Goal: Transaction & Acquisition: Obtain resource

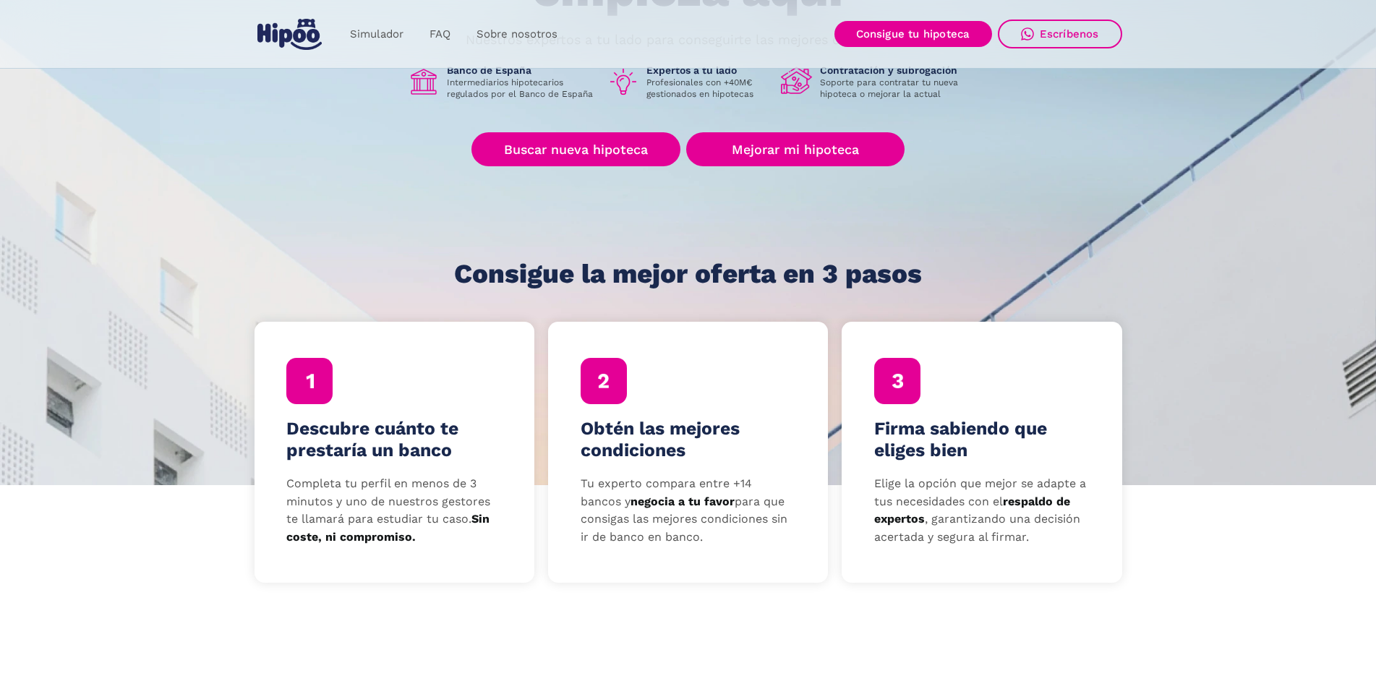
scroll to position [289, 0]
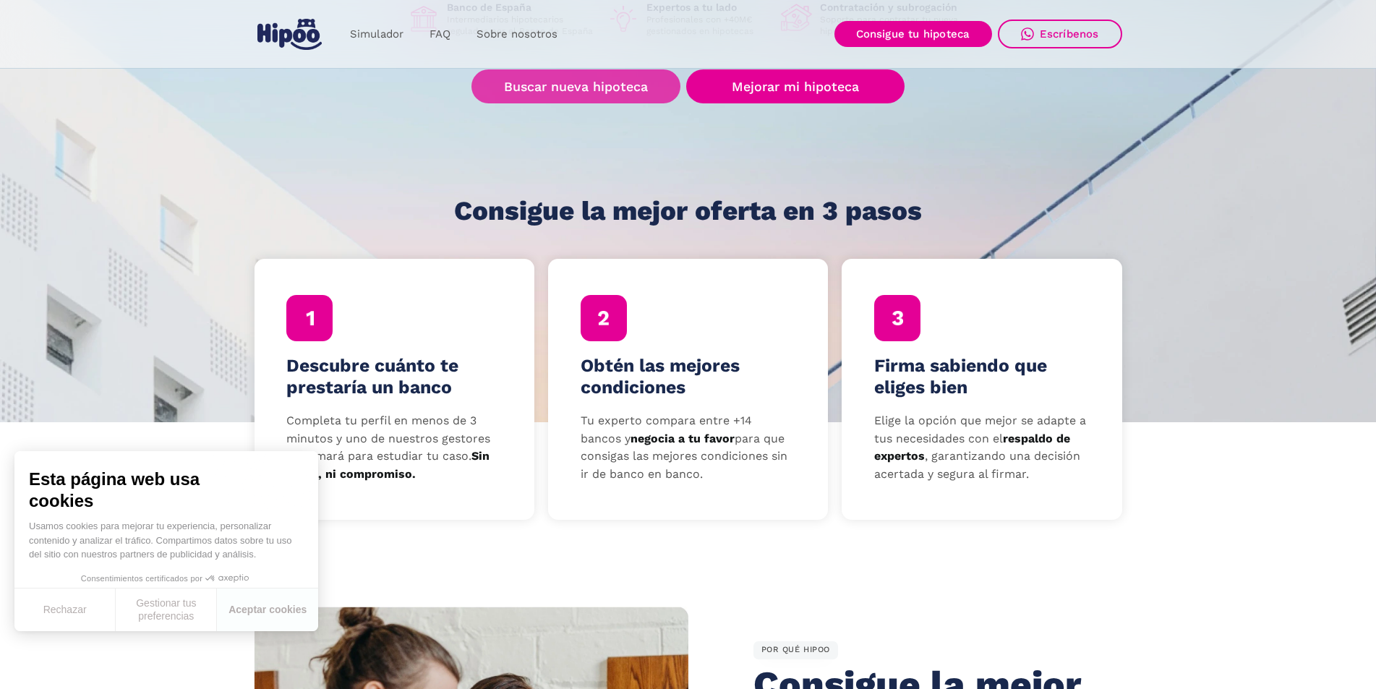
click at [598, 88] on link "Buscar nueva hipoteca" at bounding box center [575, 86] width 209 height 34
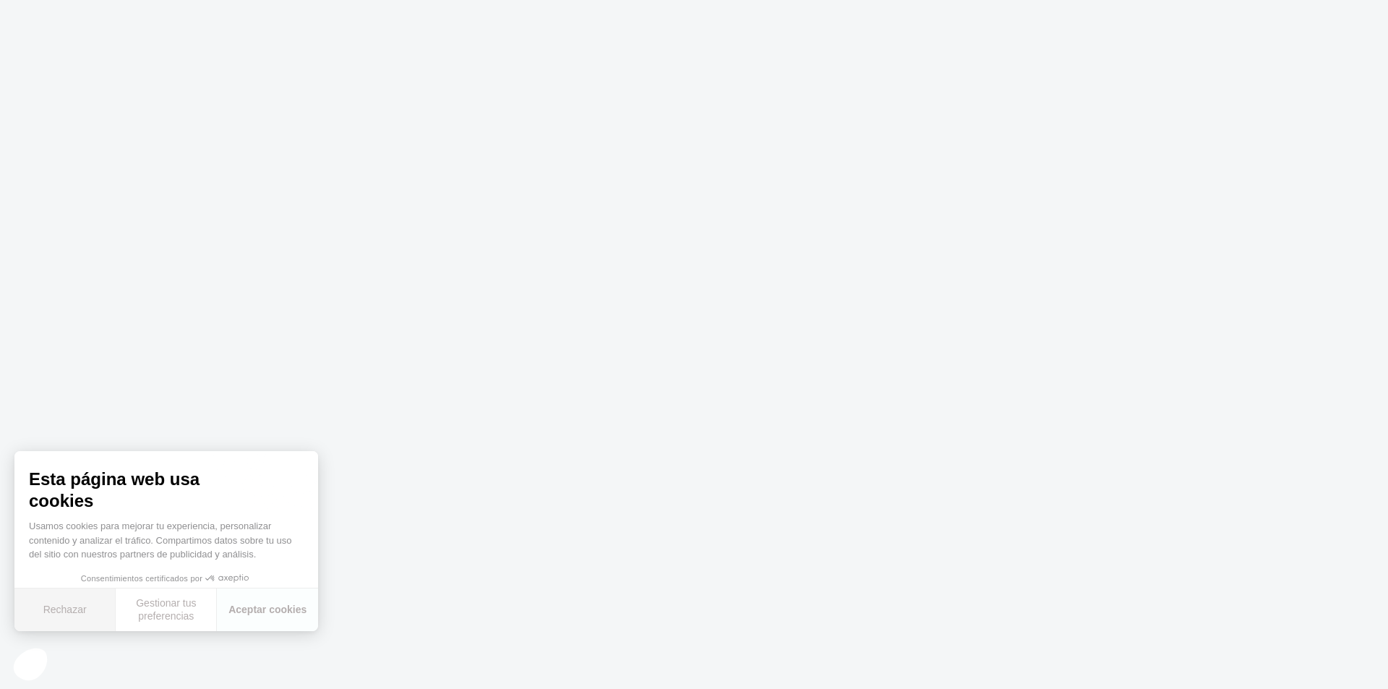
click at [67, 607] on button "Rechazar" at bounding box center [64, 610] width 101 height 43
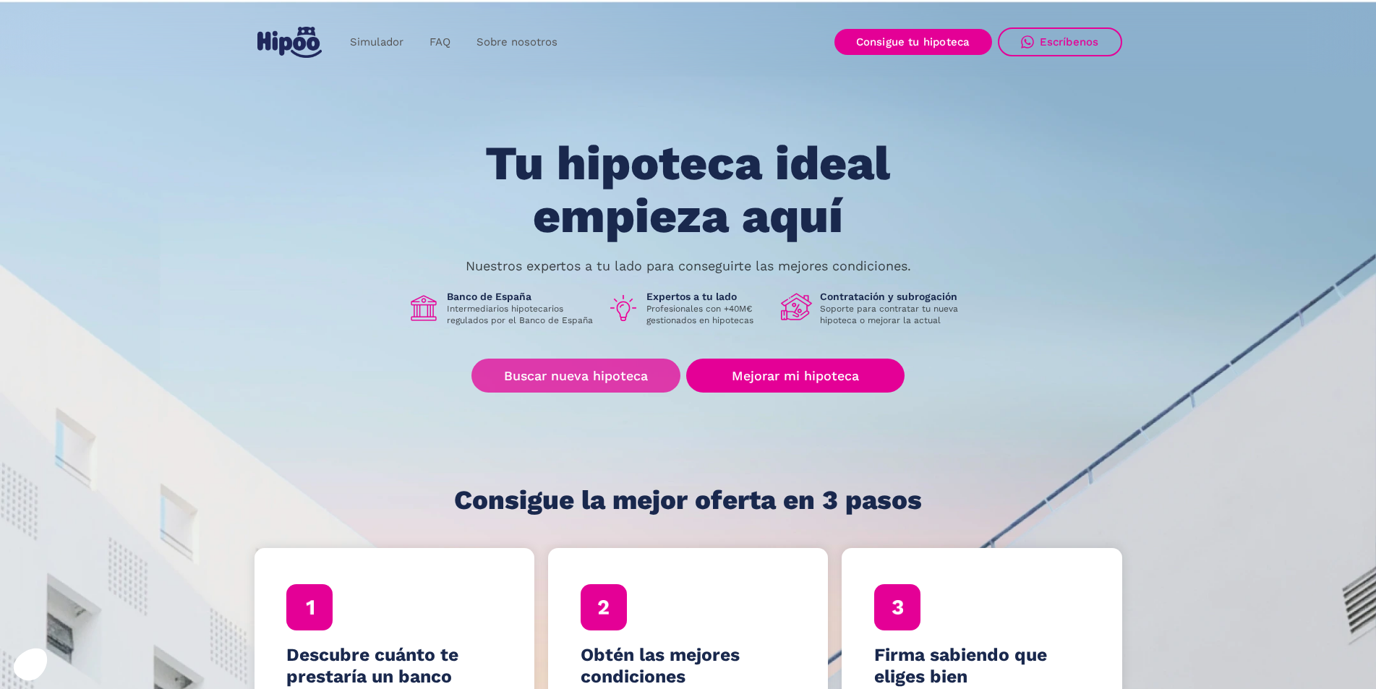
click at [594, 383] on link "Buscar nueva hipoteca" at bounding box center [575, 376] width 209 height 34
